Goal: Transaction & Acquisition: Purchase product/service

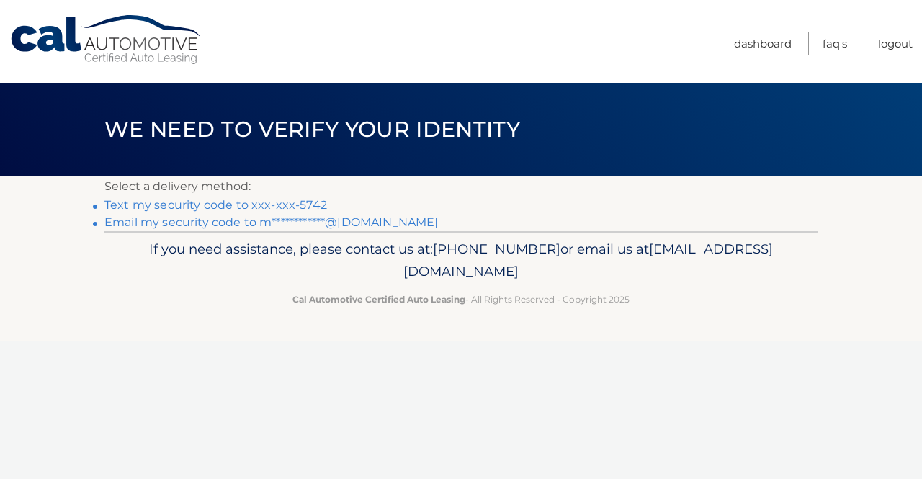
click at [281, 204] on link "Text my security code to xxx-xxx-5742" at bounding box center [215, 205] width 223 height 14
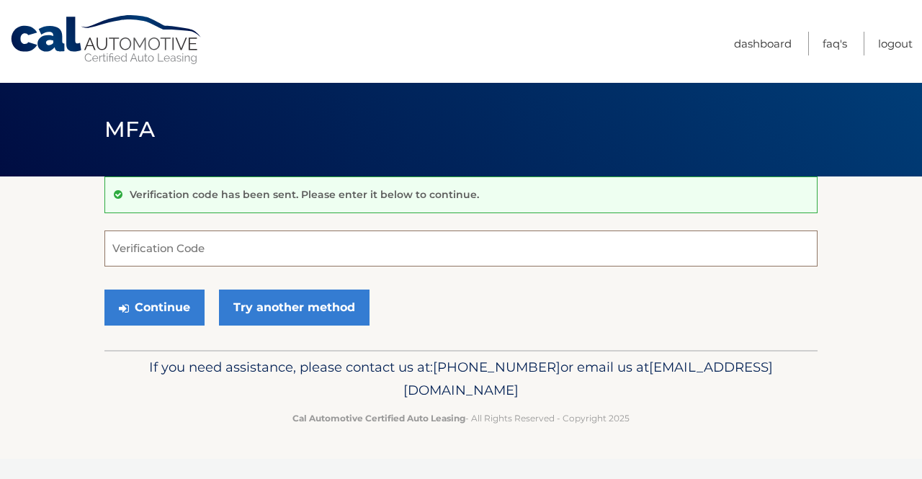
click at [624, 251] on input "Verification Code" at bounding box center [460, 248] width 713 height 36
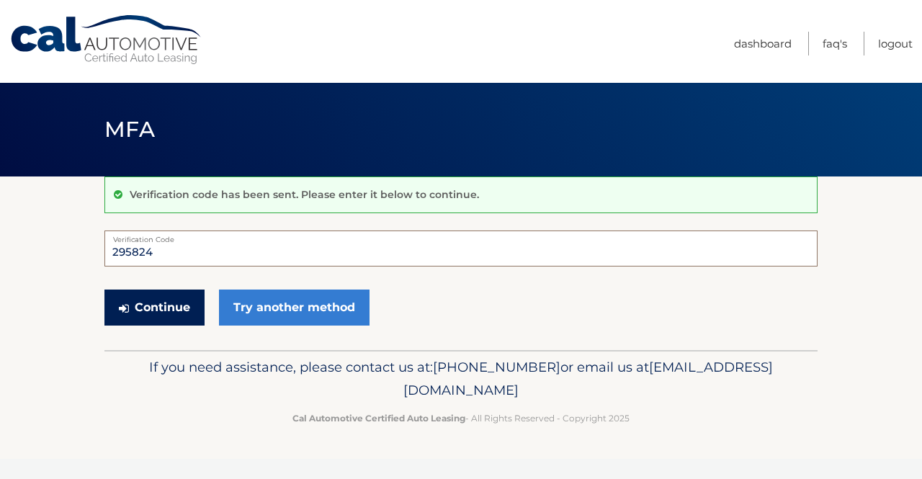
type input "295824"
click at [187, 292] on button "Continue" at bounding box center [154, 307] width 100 height 36
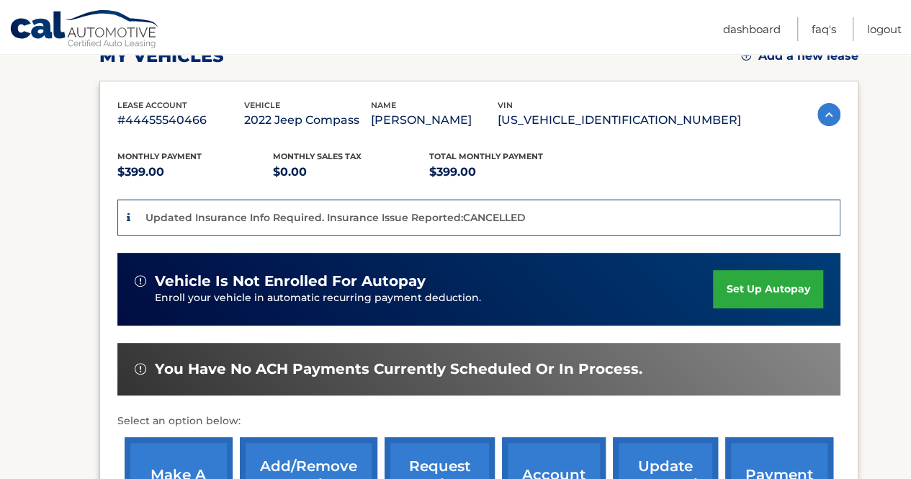
scroll to position [445, 0]
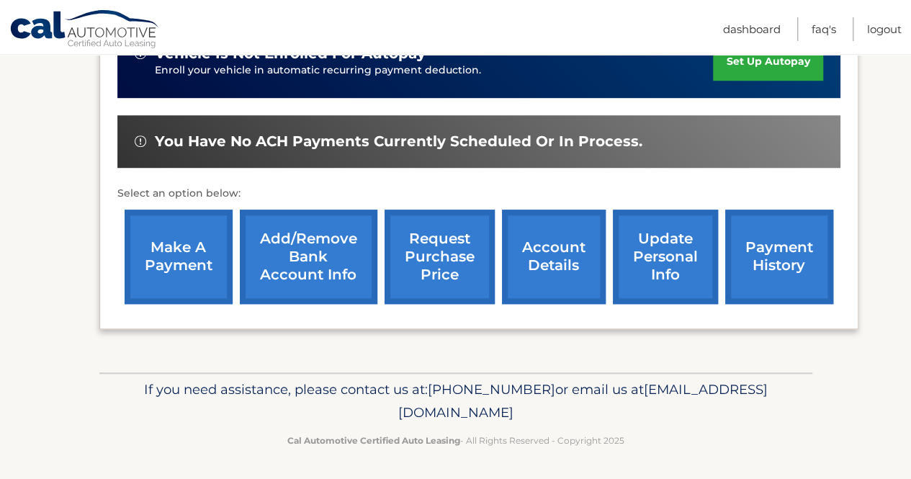
click at [189, 228] on link "make a payment" at bounding box center [179, 257] width 108 height 94
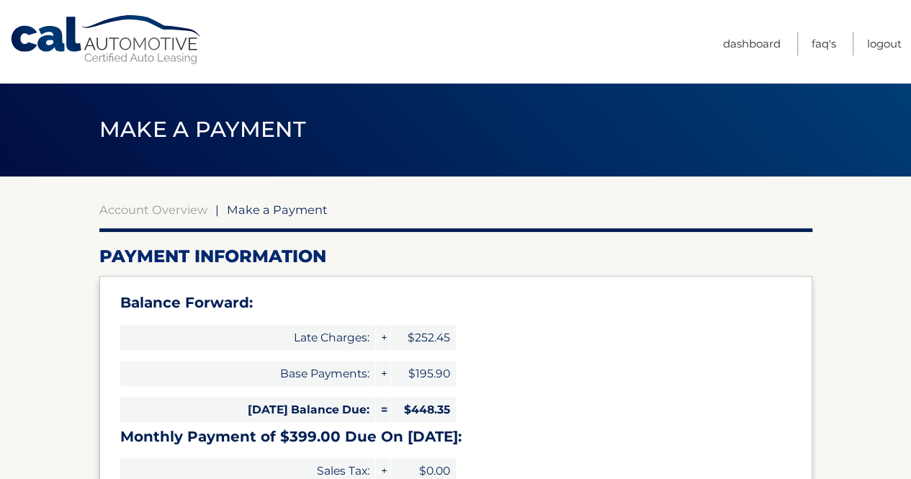
type input "847.35"
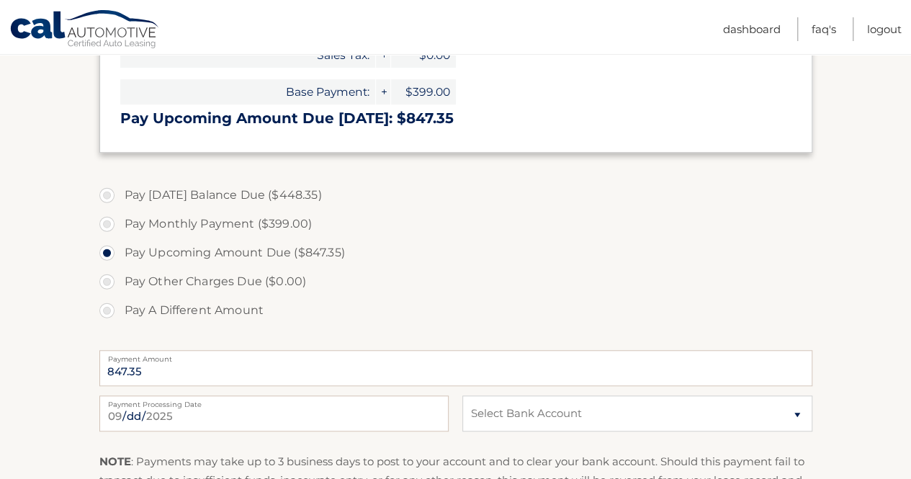
scroll to position [418, 0]
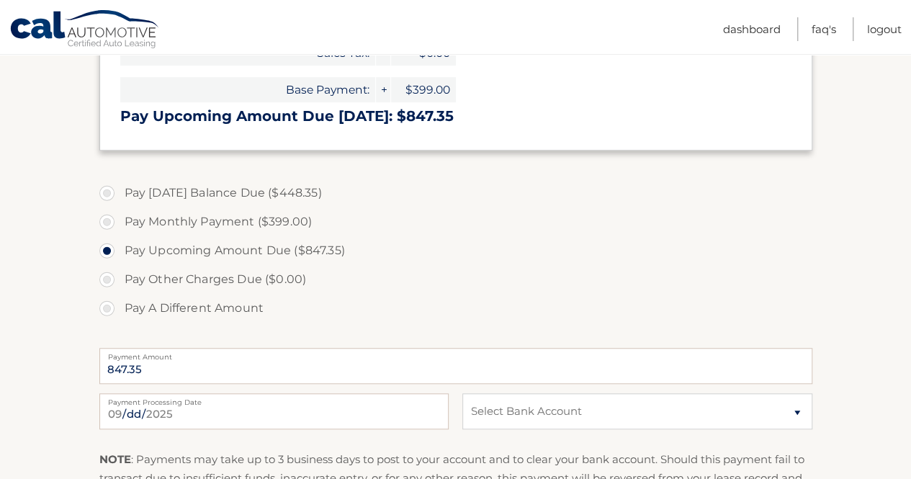
click at [293, 202] on label "Pay Today's Balance Due ($448.35)" at bounding box center [455, 193] width 713 height 29
click at [120, 202] on input "Pay Today's Balance Due ($448.35)" at bounding box center [112, 190] width 14 height 23
radio input "true"
type input "448.35"
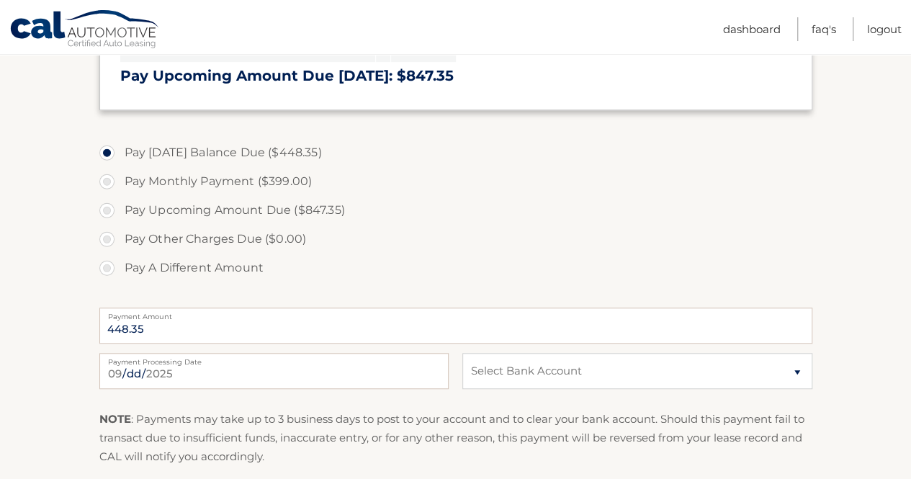
click at [269, 228] on label "Pay Other Charges Due ($0.00)" at bounding box center [455, 239] width 713 height 29
click at [262, 237] on label "Pay Other Charges Due ($0.00)" at bounding box center [455, 239] width 713 height 29
click at [114, 269] on label "Pay A Different Amount" at bounding box center [455, 267] width 713 height 29
click at [114, 269] on input "Pay A Different Amount" at bounding box center [112, 264] width 14 height 23
radio input "true"
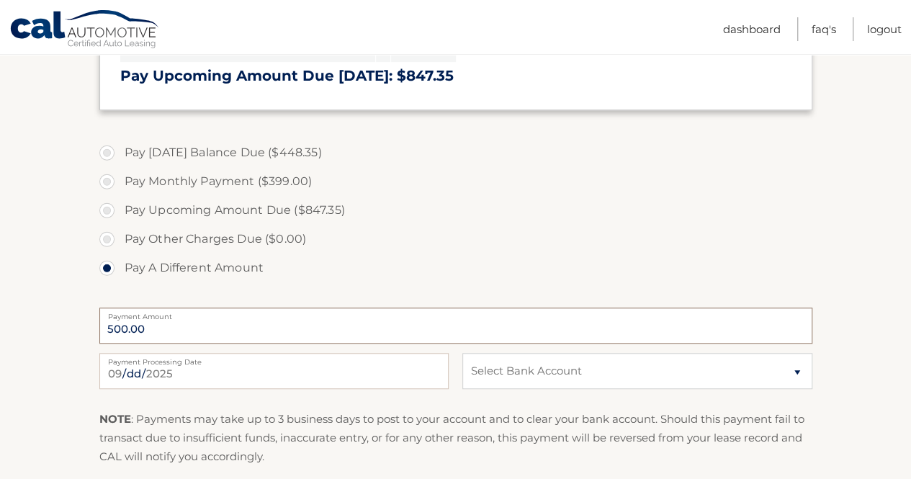
type input "500.00"
click at [217, 373] on input "2025-09-03" at bounding box center [273, 371] width 349 height 36
click at [500, 253] on label "Pay A Different Amount" at bounding box center [455, 267] width 713 height 29
click at [120, 253] on input "Pay A Different Amount" at bounding box center [112, 264] width 14 height 23
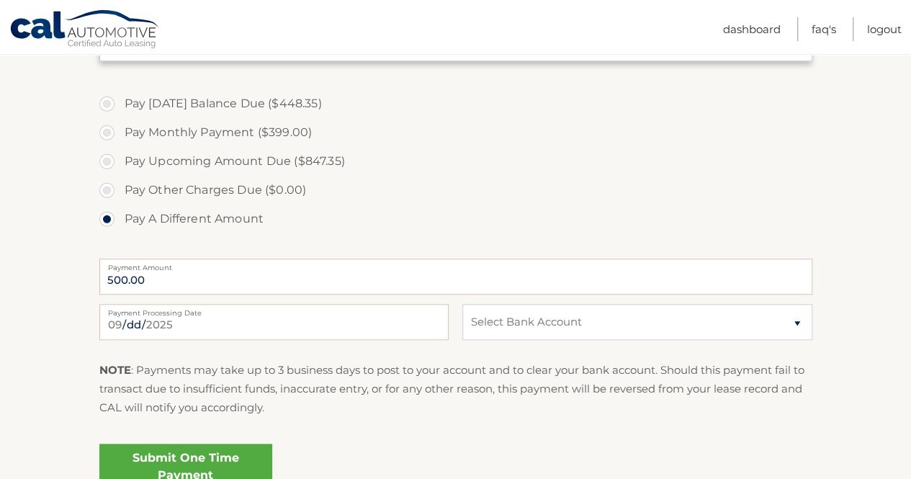
scroll to position [529, 0]
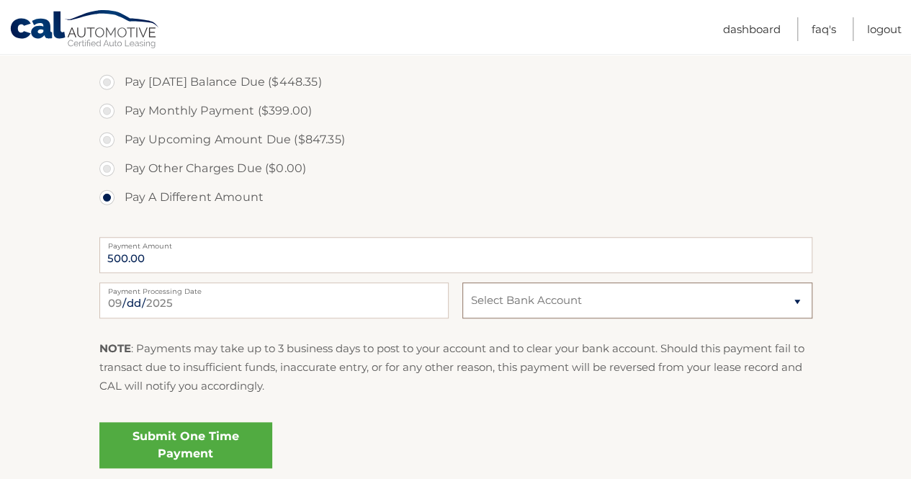
click at [519, 297] on select "Select Bank Account Checking BANK OF AMERICA N.A. *****9803 Checking TD BANK, N…" at bounding box center [636, 300] width 349 height 36
select select "NjQyNDFjNDctYzA2Yi00YTAzLWE2OTAtY2U3ODBiMjM1NmRm"
click at [462, 282] on select "Select Bank Account Checking BANK OF AMERICA N.A. *****9803 Checking TD BANK, N…" at bounding box center [636, 300] width 349 height 36
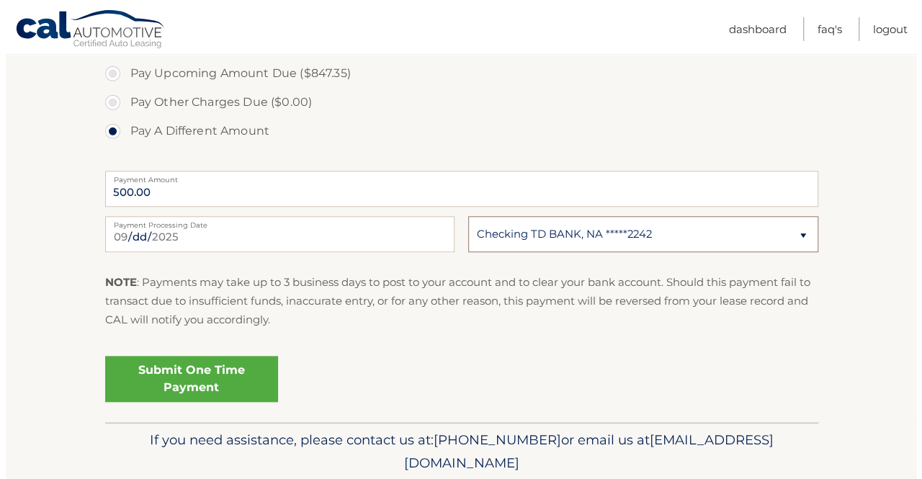
scroll to position [596, 0]
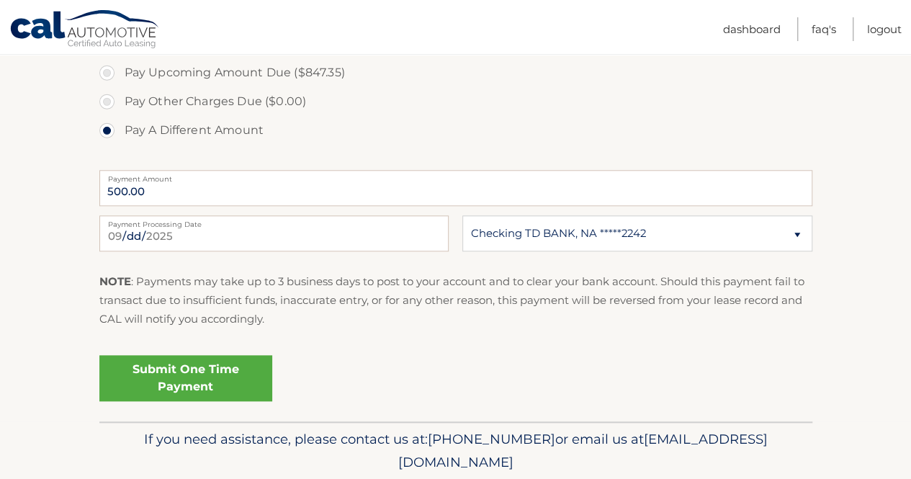
click at [218, 374] on link "Submit One Time Payment" at bounding box center [185, 378] width 173 height 46
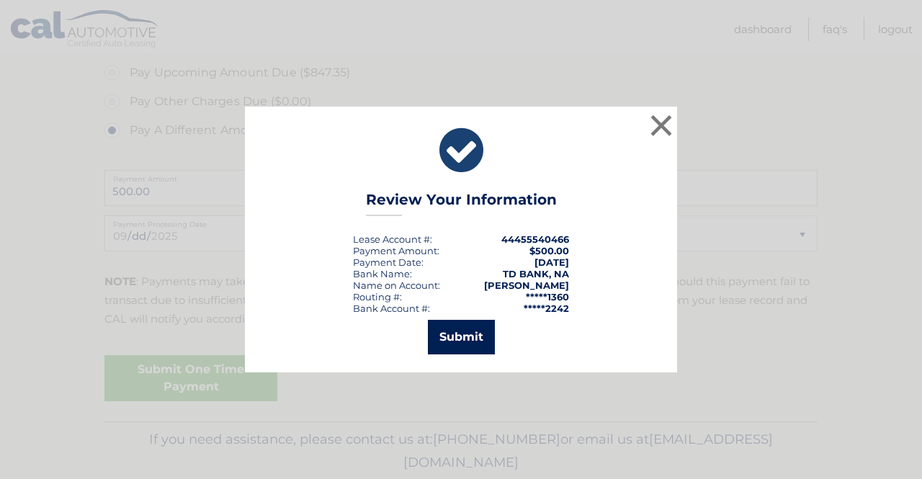
click at [476, 342] on button "Submit" at bounding box center [461, 337] width 67 height 35
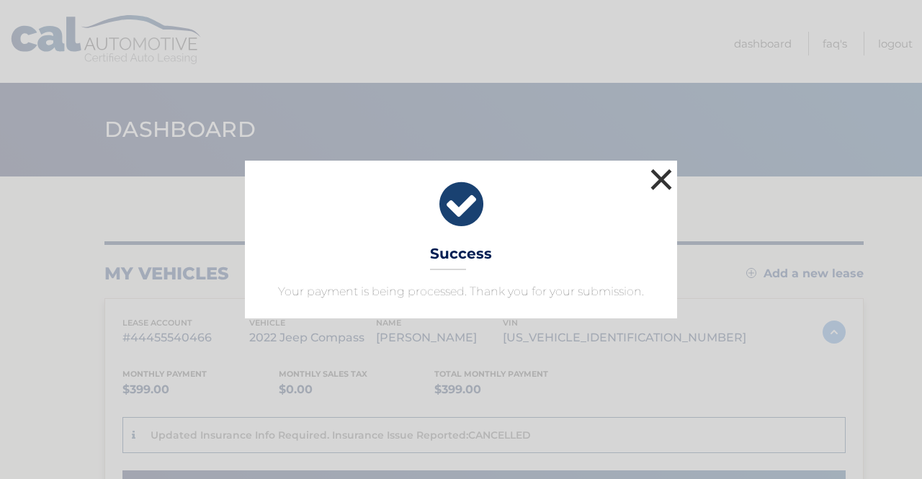
click at [662, 176] on button "×" at bounding box center [661, 179] width 29 height 29
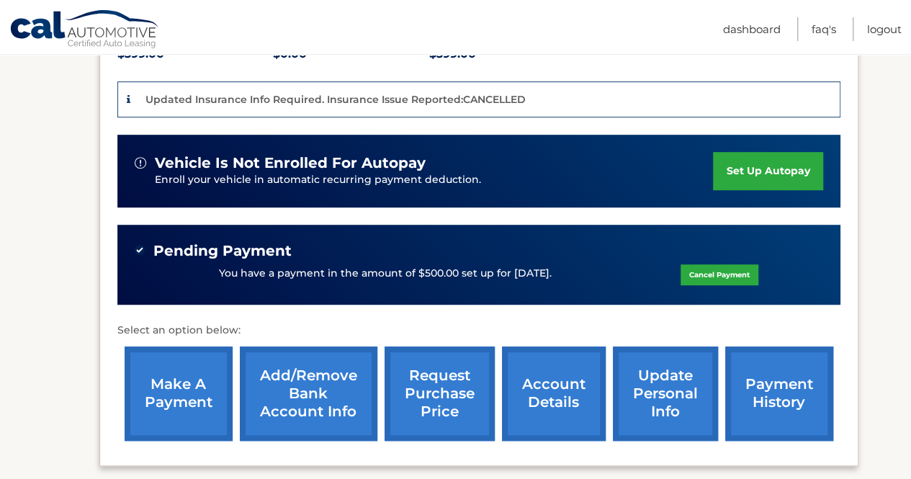
scroll to position [373, 0]
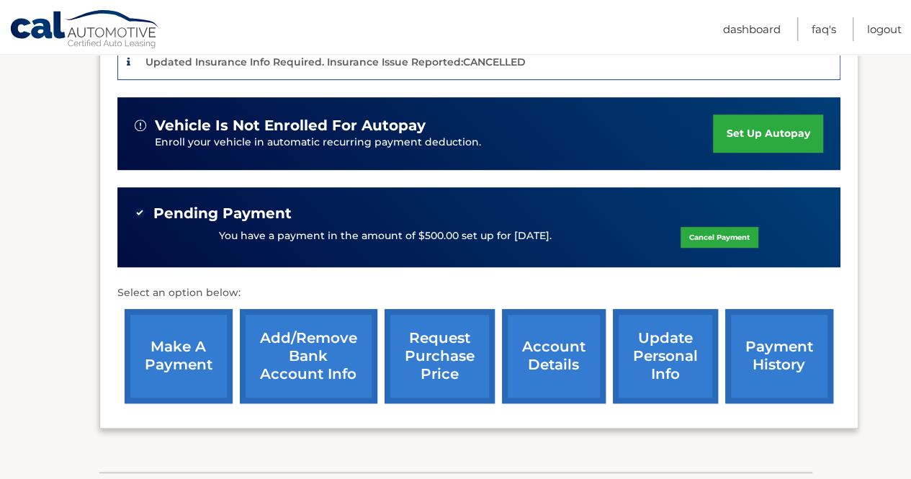
click at [583, 356] on link "account details" at bounding box center [554, 356] width 104 height 94
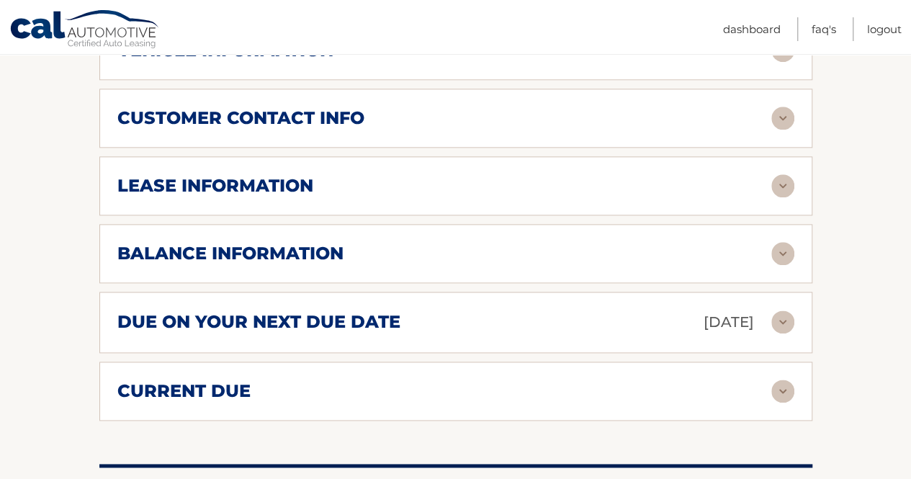
scroll to position [780, 0]
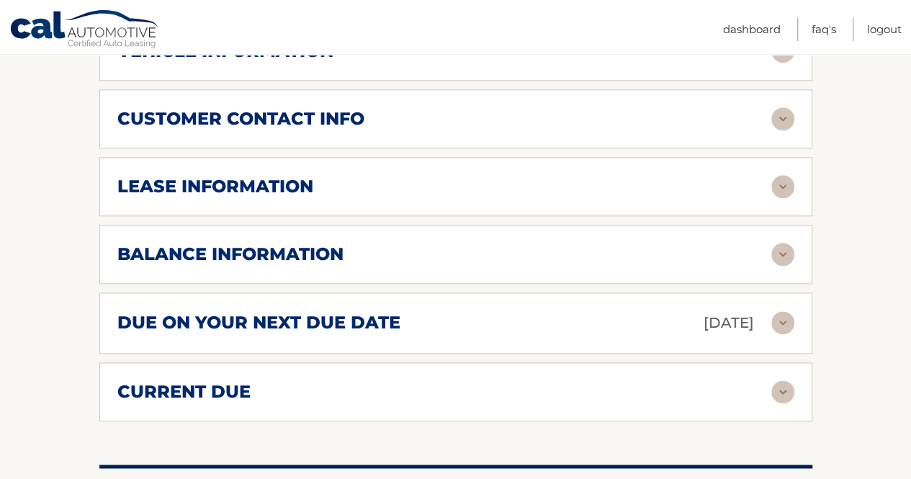
click at [480, 243] on div "balance information" at bounding box center [444, 254] width 654 height 22
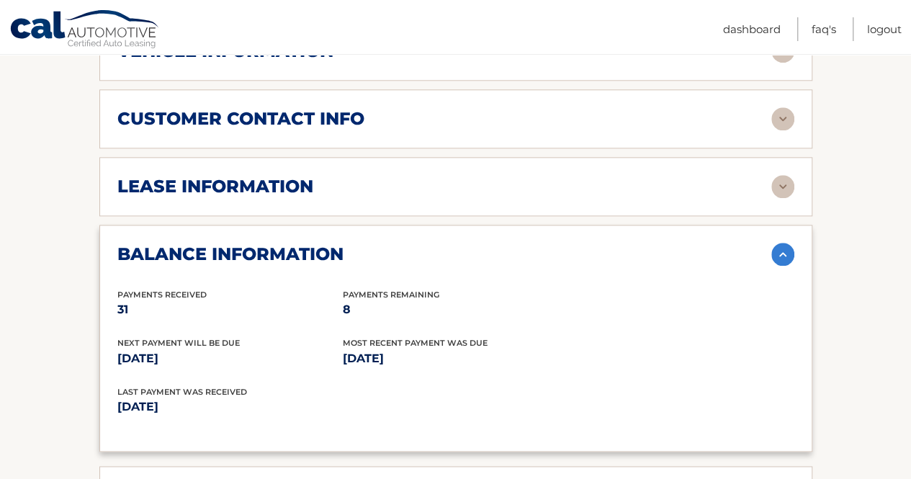
click at [544, 243] on div "balance information" at bounding box center [444, 254] width 654 height 22
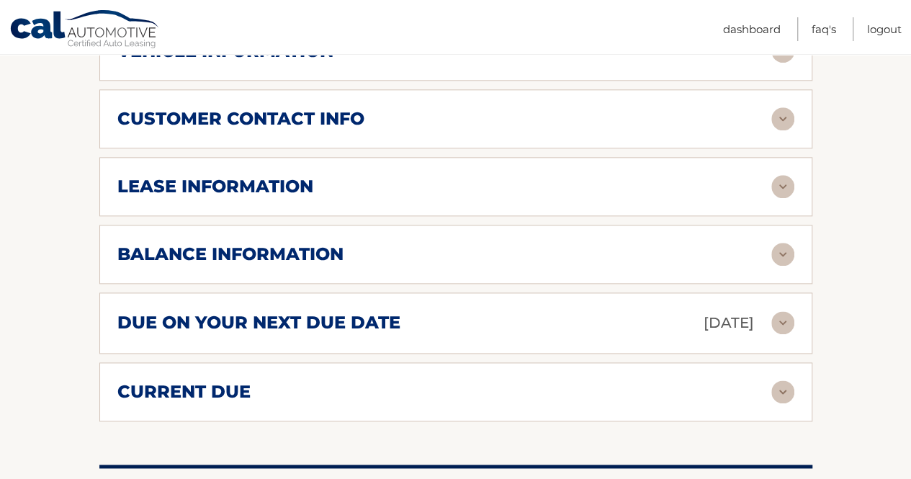
click at [562, 310] on div "due on your next due date [DATE]" at bounding box center [444, 322] width 654 height 25
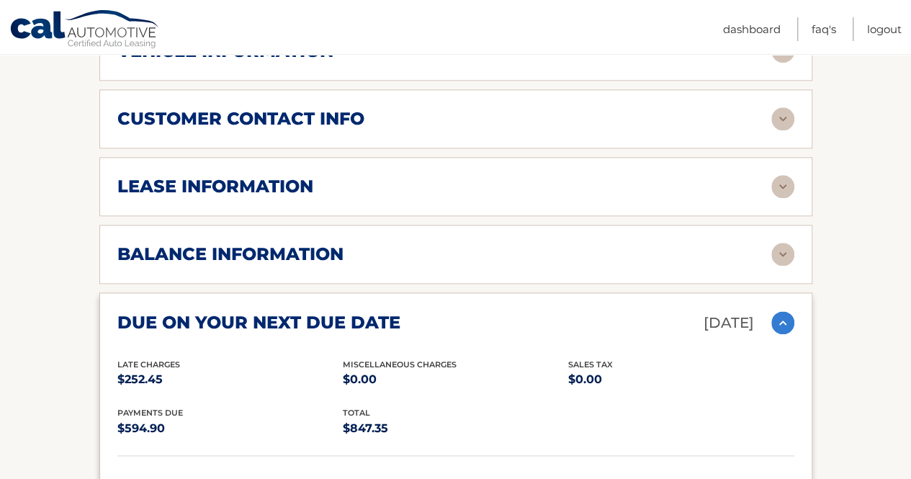
click at [562, 310] on div "due on your next due date [DATE]" at bounding box center [444, 322] width 654 height 25
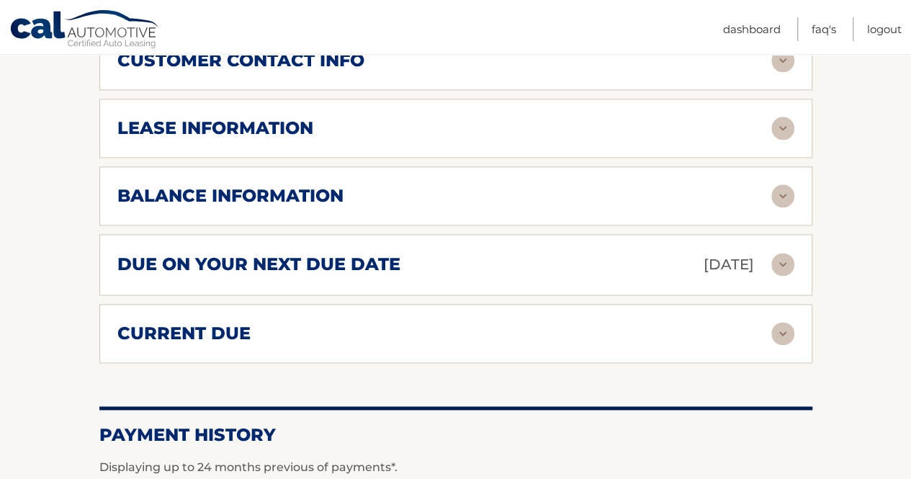
scroll to position [856, 0]
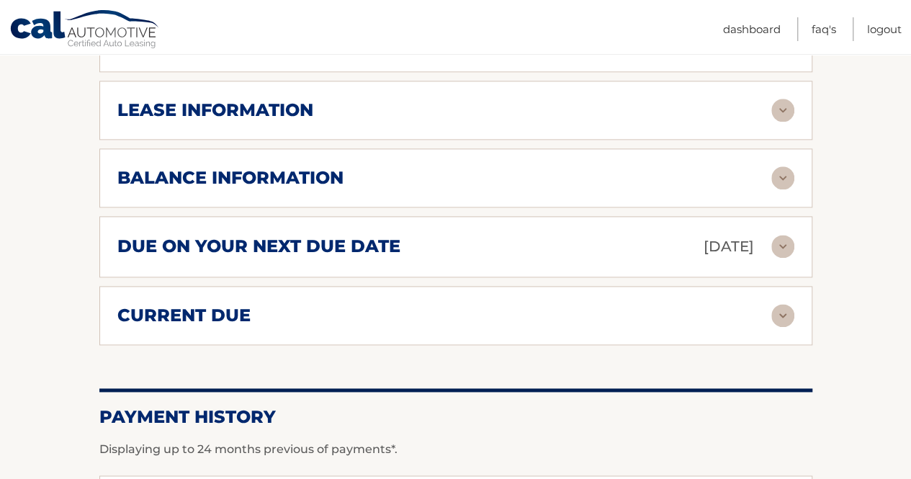
click at [562, 305] on div "current due" at bounding box center [444, 316] width 654 height 22
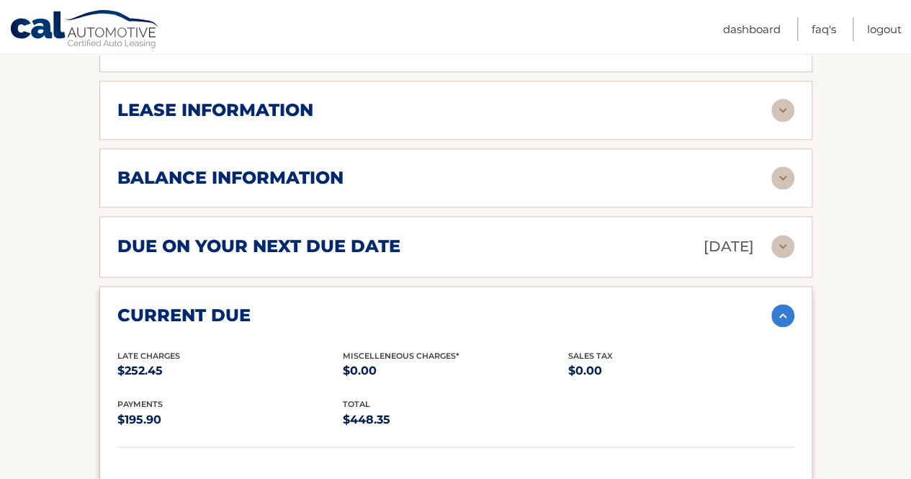
click at [560, 305] on div "current due" at bounding box center [444, 316] width 654 height 22
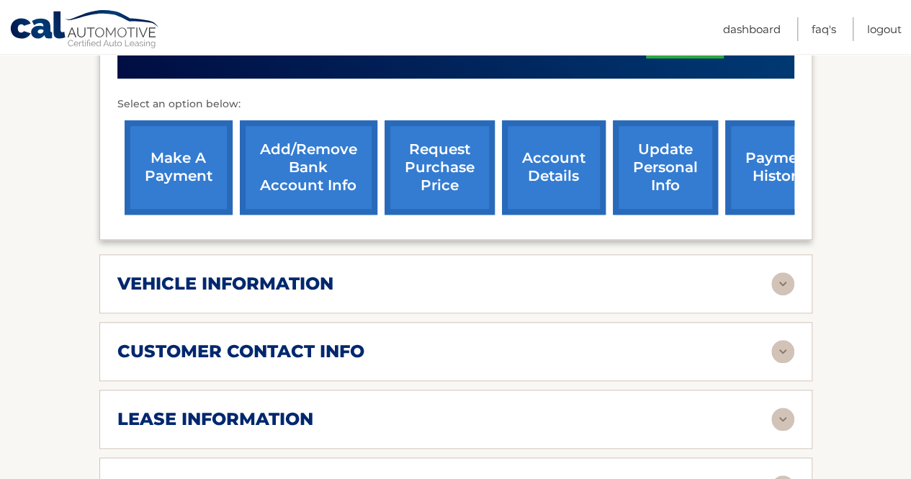
scroll to position [547, 0]
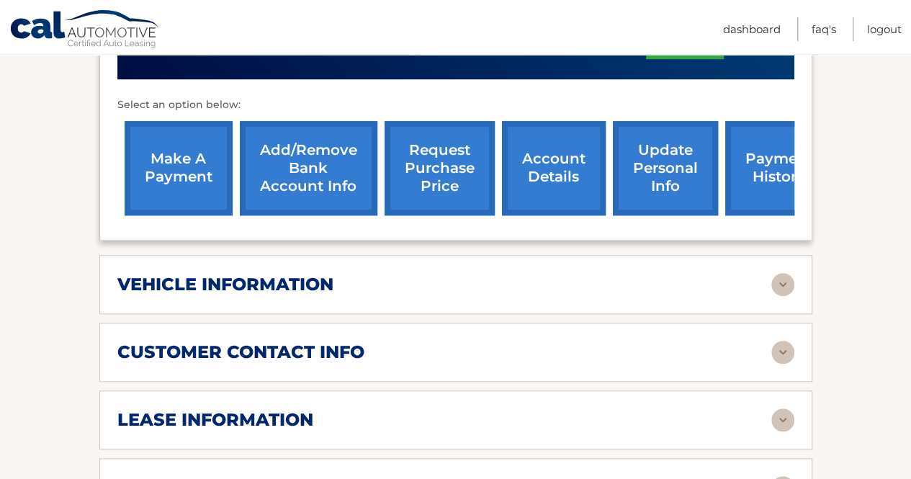
click at [544, 274] on div "vehicle information" at bounding box center [444, 285] width 654 height 22
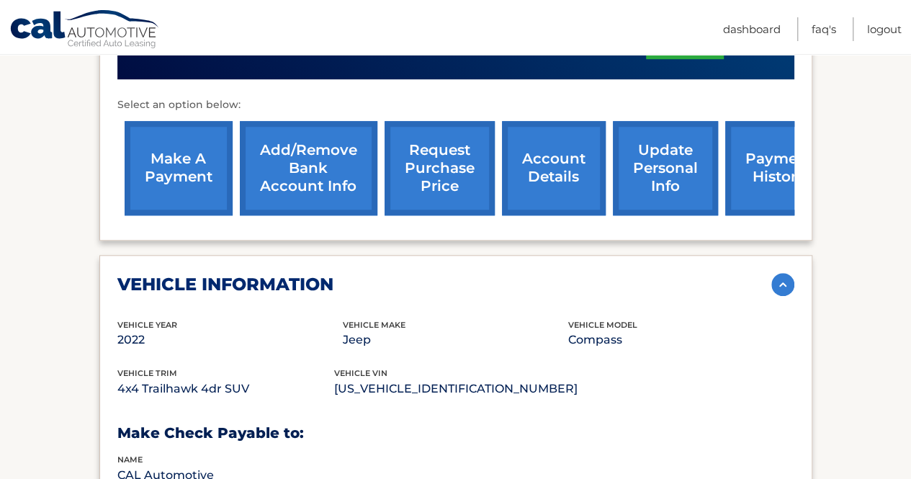
click at [544, 274] on div "vehicle information" at bounding box center [444, 285] width 654 height 22
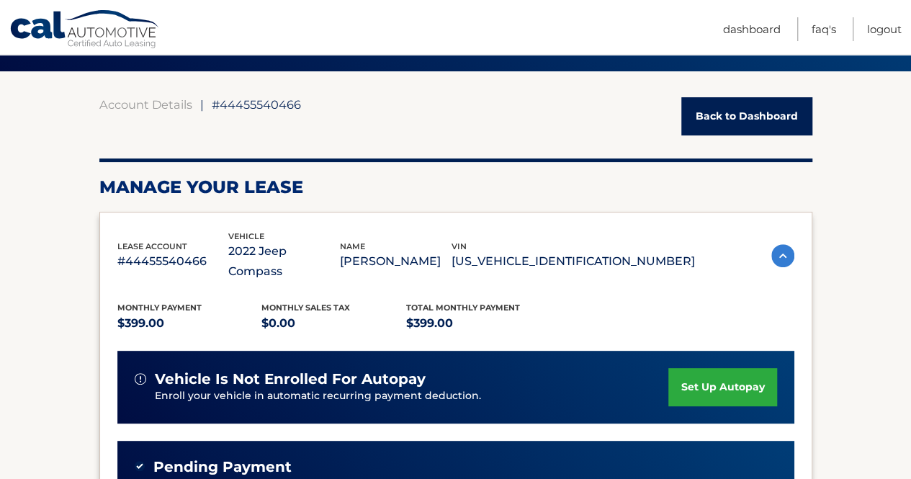
scroll to position [104, 0]
